Goal: Obtain resource: Download file/media

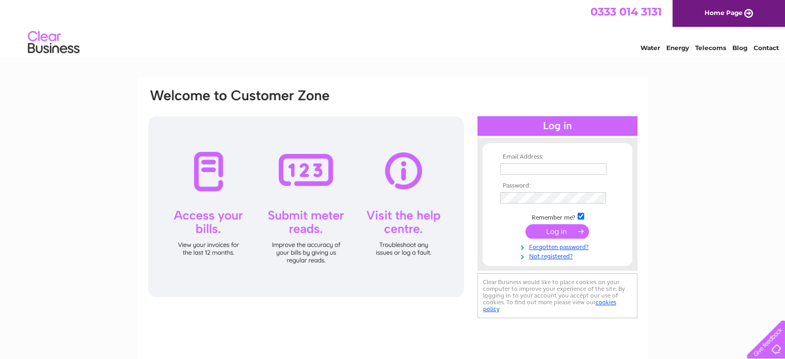
type input "info@bealeandpyper.co.uk"
click at [549, 233] on input "submit" at bounding box center [556, 231] width 63 height 14
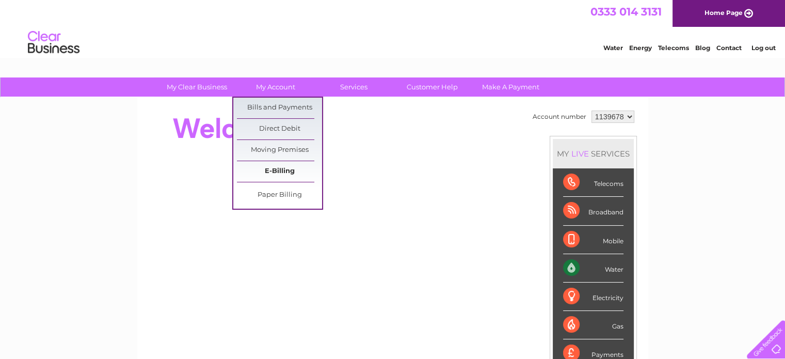
click at [272, 171] on link "E-Billing" at bounding box center [279, 171] width 85 height 21
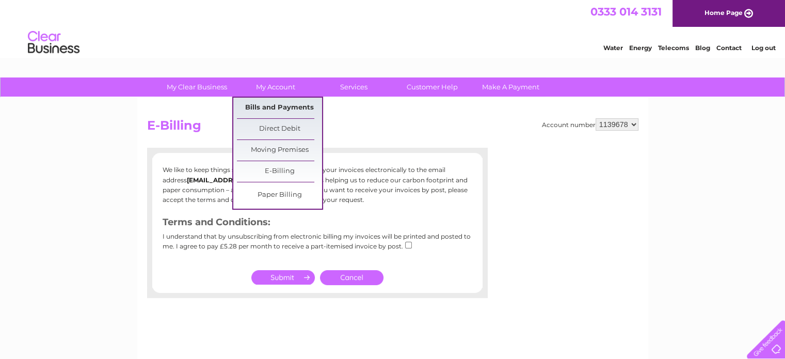
click at [272, 105] on link "Bills and Payments" at bounding box center [279, 108] width 85 height 21
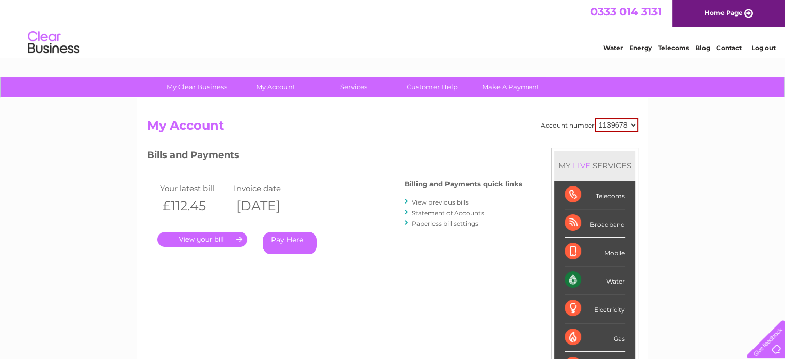
click at [207, 234] on link "." at bounding box center [202, 239] width 90 height 15
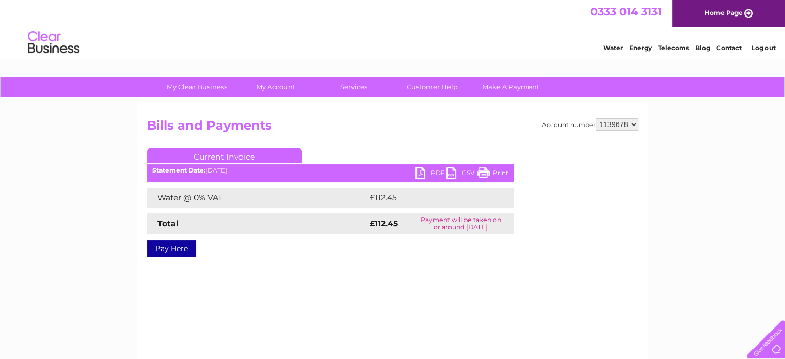
click at [420, 169] on link "PDF" at bounding box center [430, 174] width 31 height 15
